Goal: Navigation & Orientation: Understand site structure

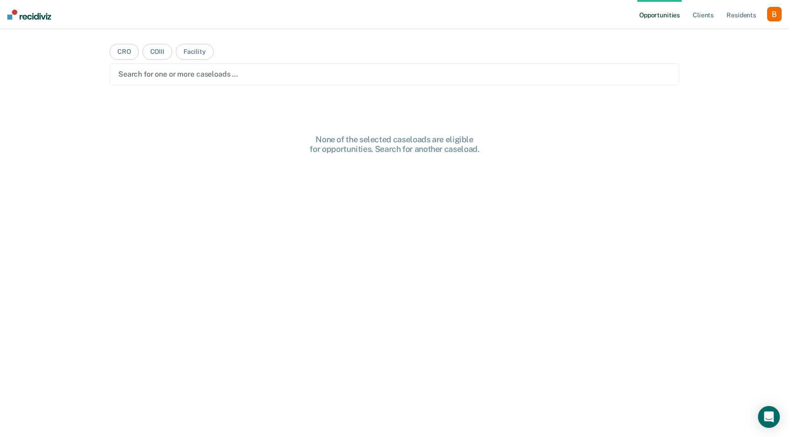
click at [781, 16] on div "button" at bounding box center [774, 14] width 15 height 15
click at [739, 36] on link "Profile" at bounding box center [738, 37] width 74 height 8
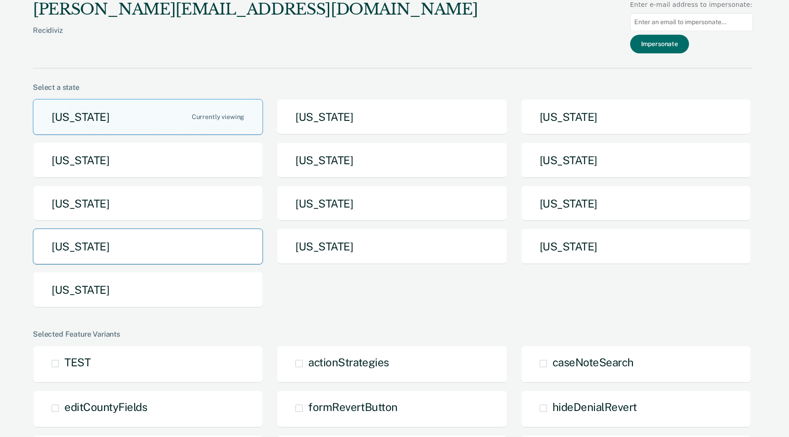
click at [180, 248] on button "[US_STATE]" at bounding box center [148, 247] width 230 height 36
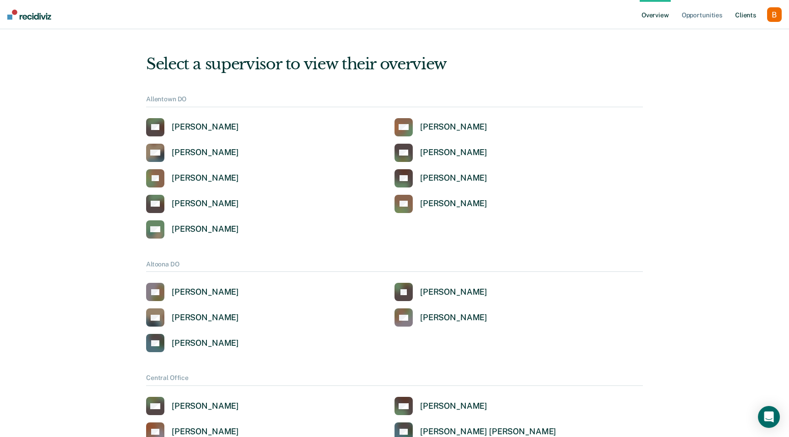
click at [746, 11] on link "Client s" at bounding box center [745, 14] width 25 height 29
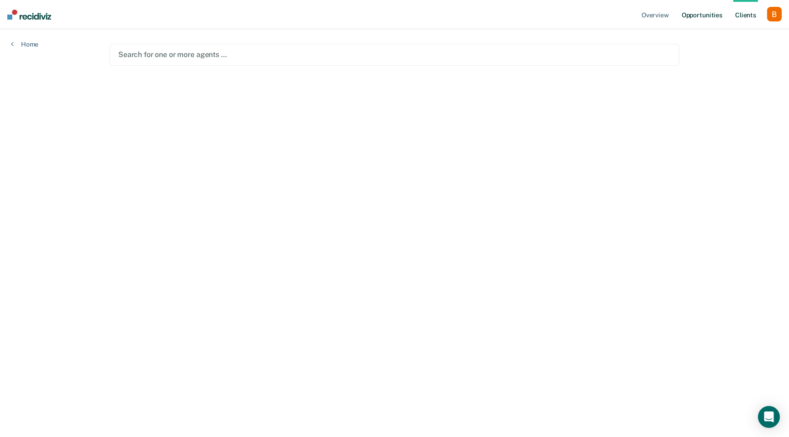
click at [706, 14] on link "Opportunities" at bounding box center [702, 14] width 44 height 29
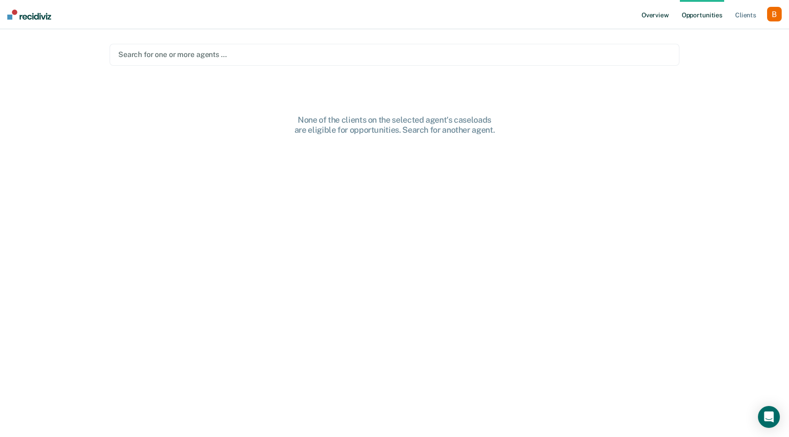
click at [651, 12] on link "Overview" at bounding box center [655, 14] width 31 height 29
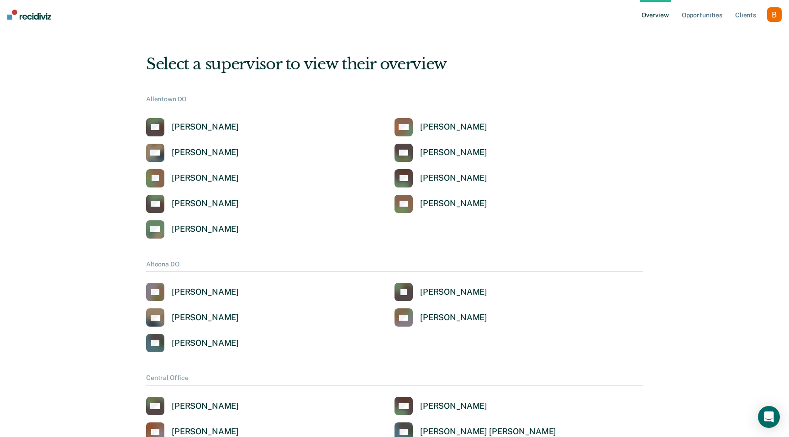
click at [775, 16] on div "button" at bounding box center [774, 14] width 15 height 15
click at [684, 13] on link "Opportunities" at bounding box center [702, 14] width 44 height 29
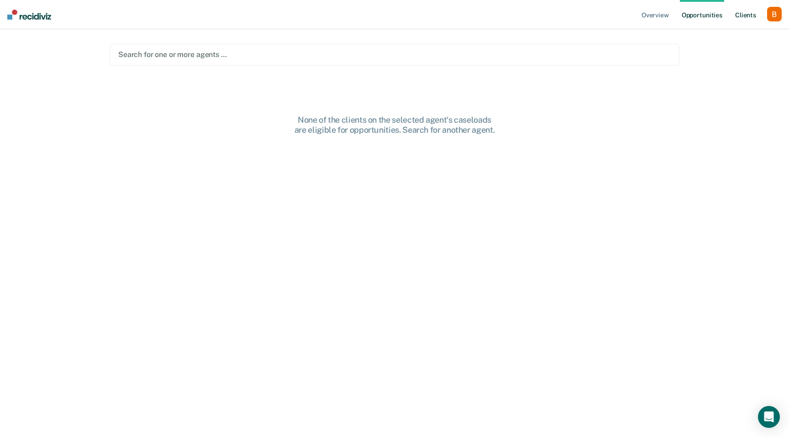
click at [745, 11] on link "Client s" at bounding box center [745, 14] width 25 height 29
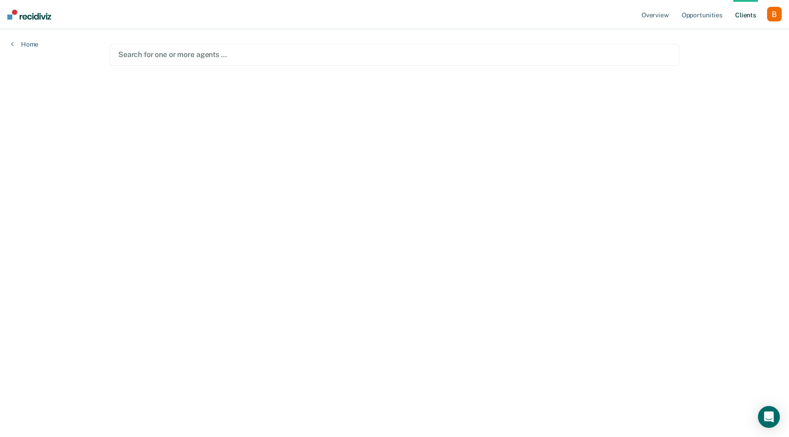
click at [774, 11] on div "button" at bounding box center [774, 14] width 15 height 15
click at [747, 48] on link "How it works" at bounding box center [738, 49] width 74 height 8
